Goal: Navigation & Orientation: Find specific page/section

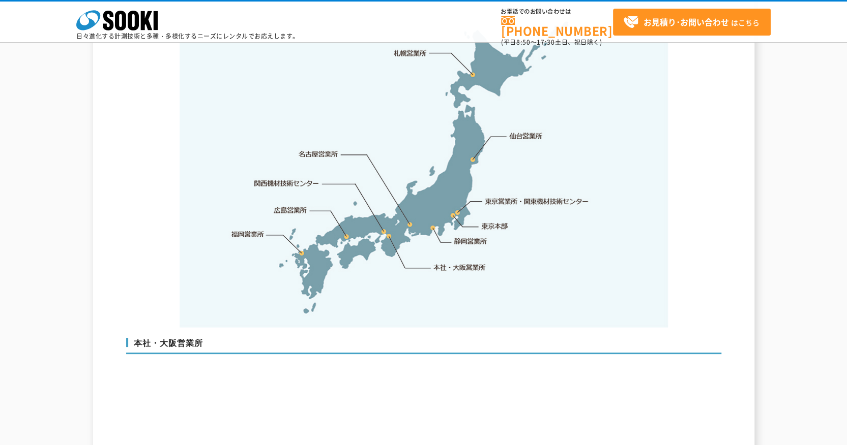
scroll to position [2042, 0]
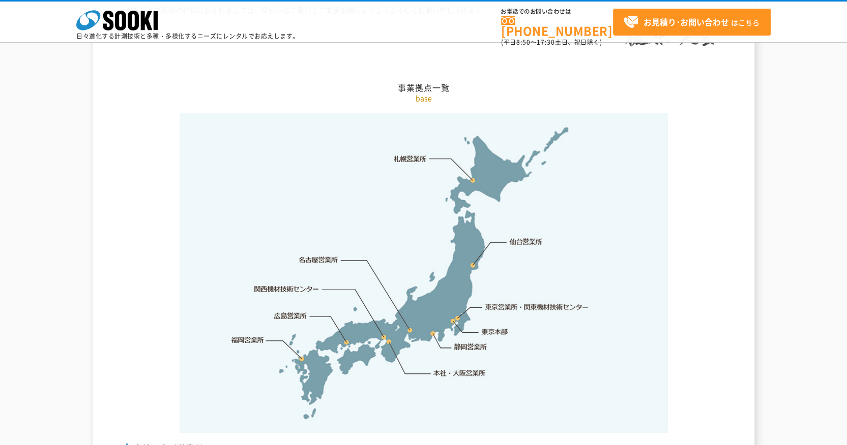
click at [273, 284] on link "関西機材技術センター" at bounding box center [286, 289] width 65 height 10
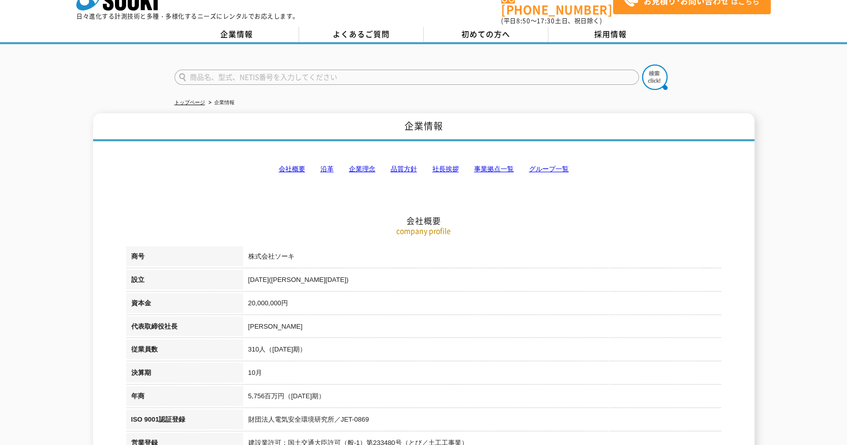
scroll to position [0, 0]
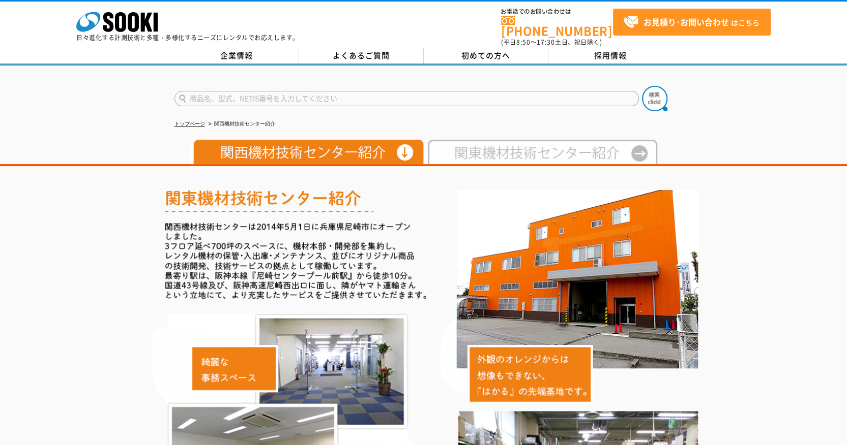
click at [470, 146] on img at bounding box center [540, 152] width 233 height 24
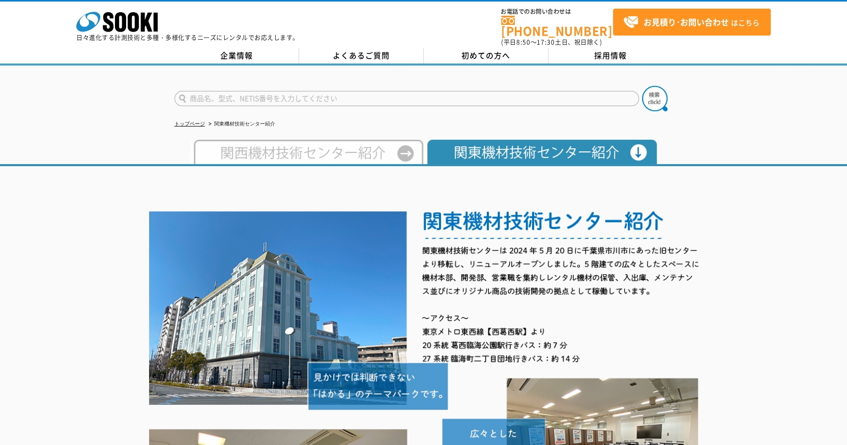
click at [280, 141] on img at bounding box center [306, 152] width 233 height 24
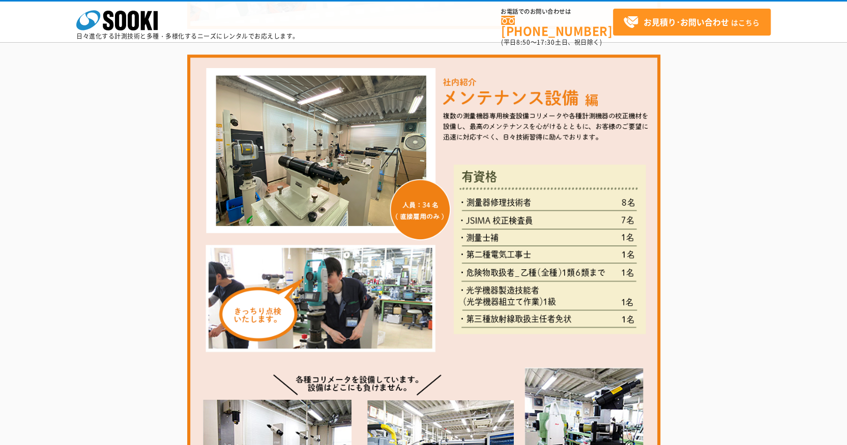
scroll to position [1017, 0]
